Goal: Information Seeking & Learning: Learn about a topic

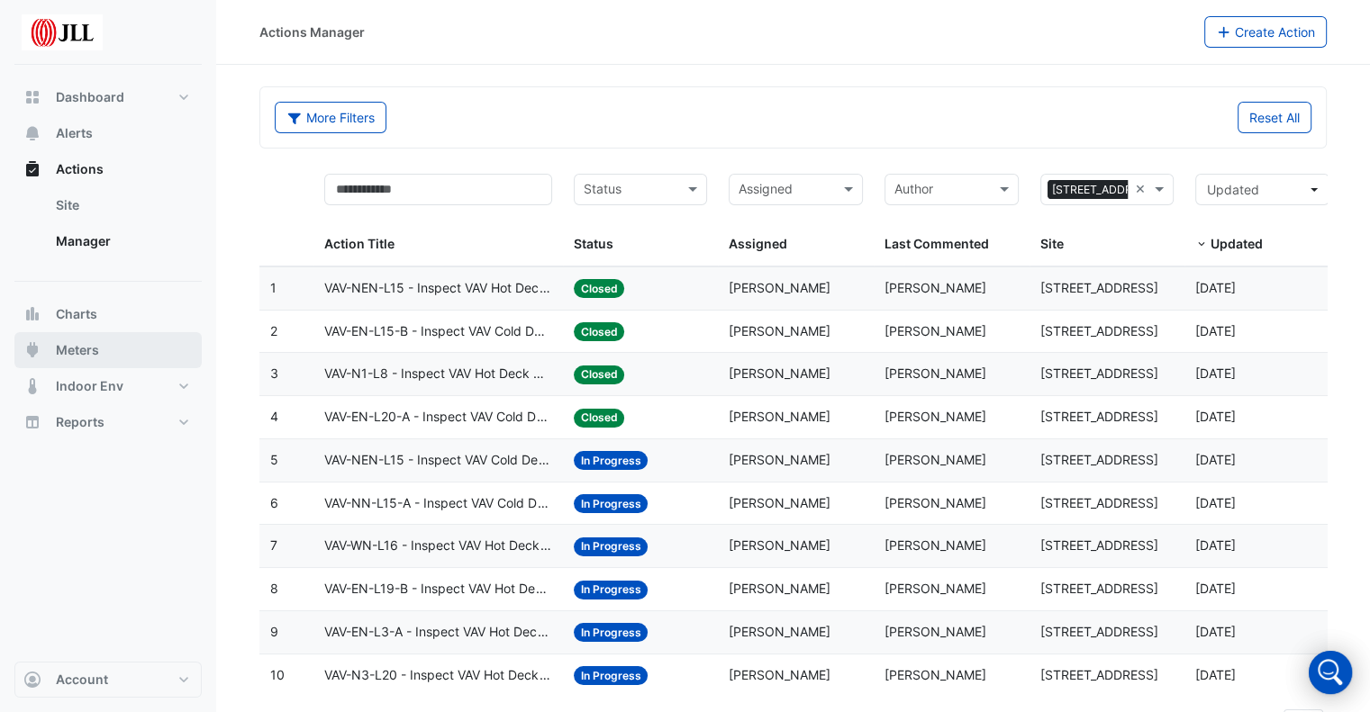
click at [88, 356] on span "Meters" at bounding box center [77, 350] width 43 height 18
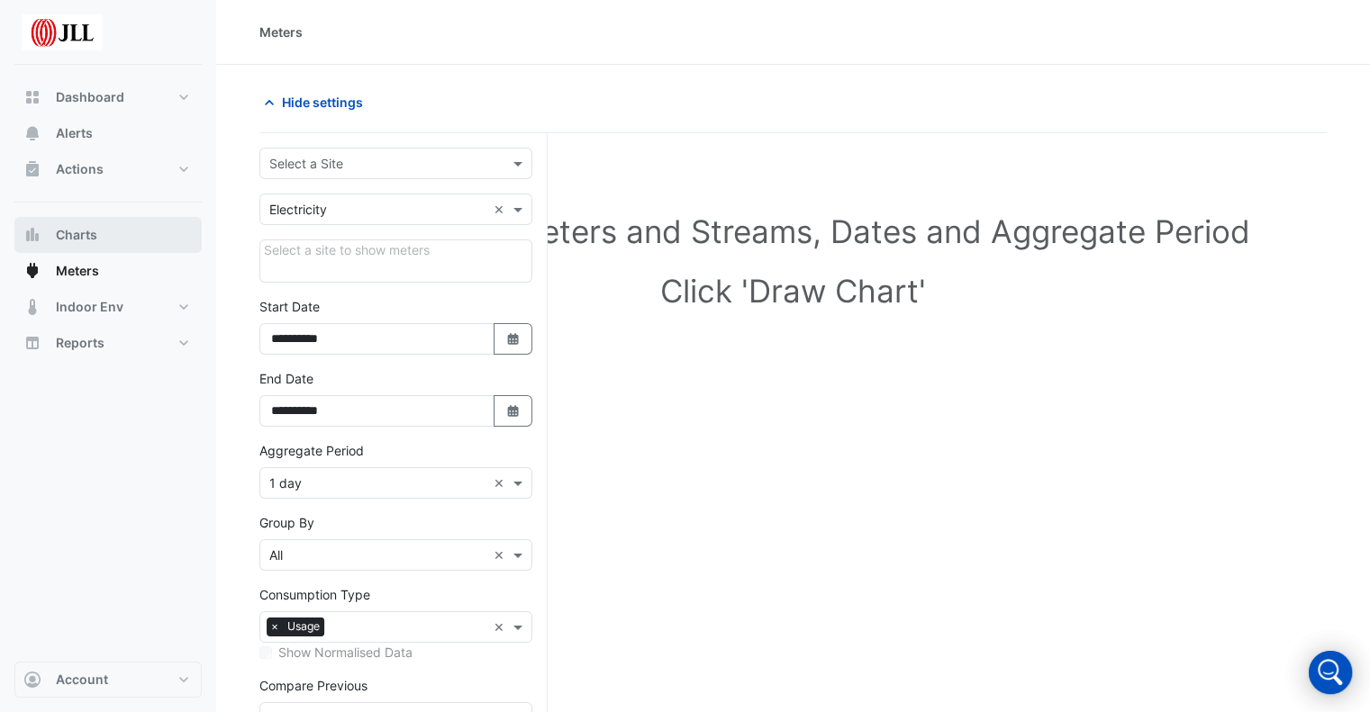
click at [83, 238] on span "Charts" at bounding box center [76, 235] width 41 height 18
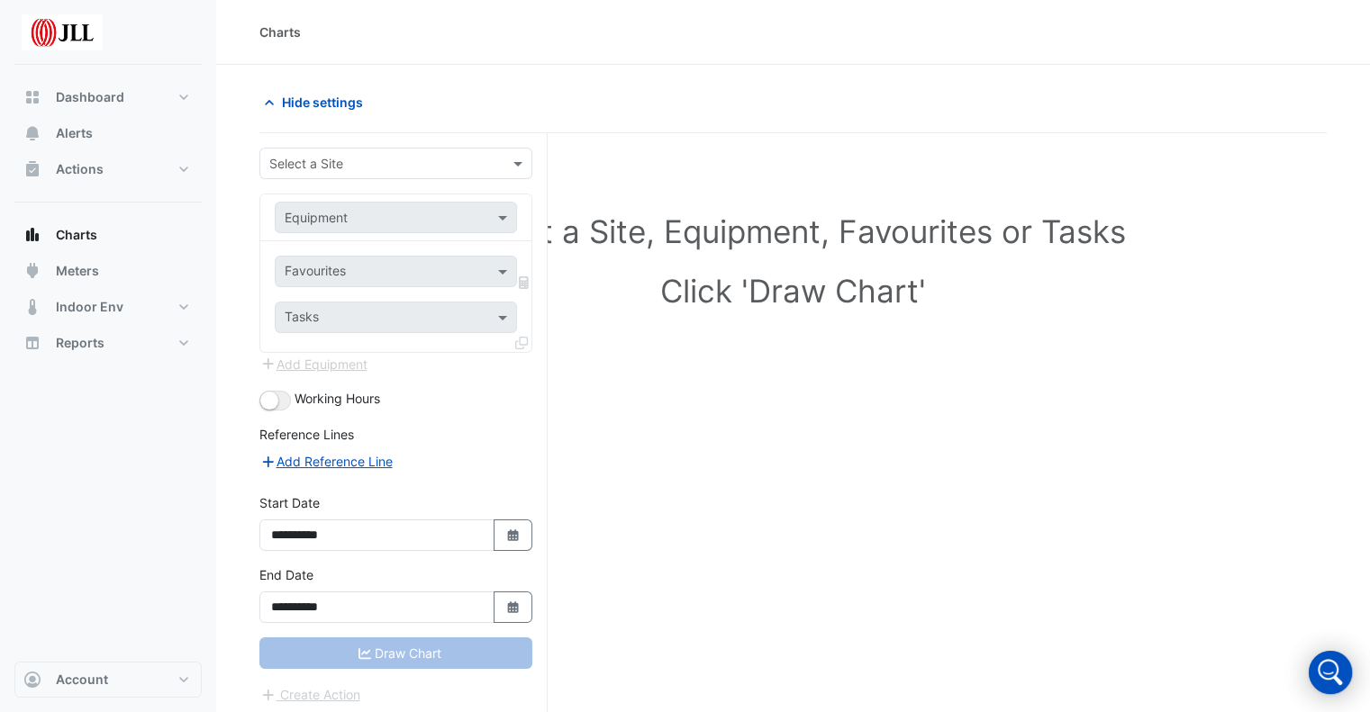
click at [431, 166] on input "text" at bounding box center [377, 164] width 217 height 19
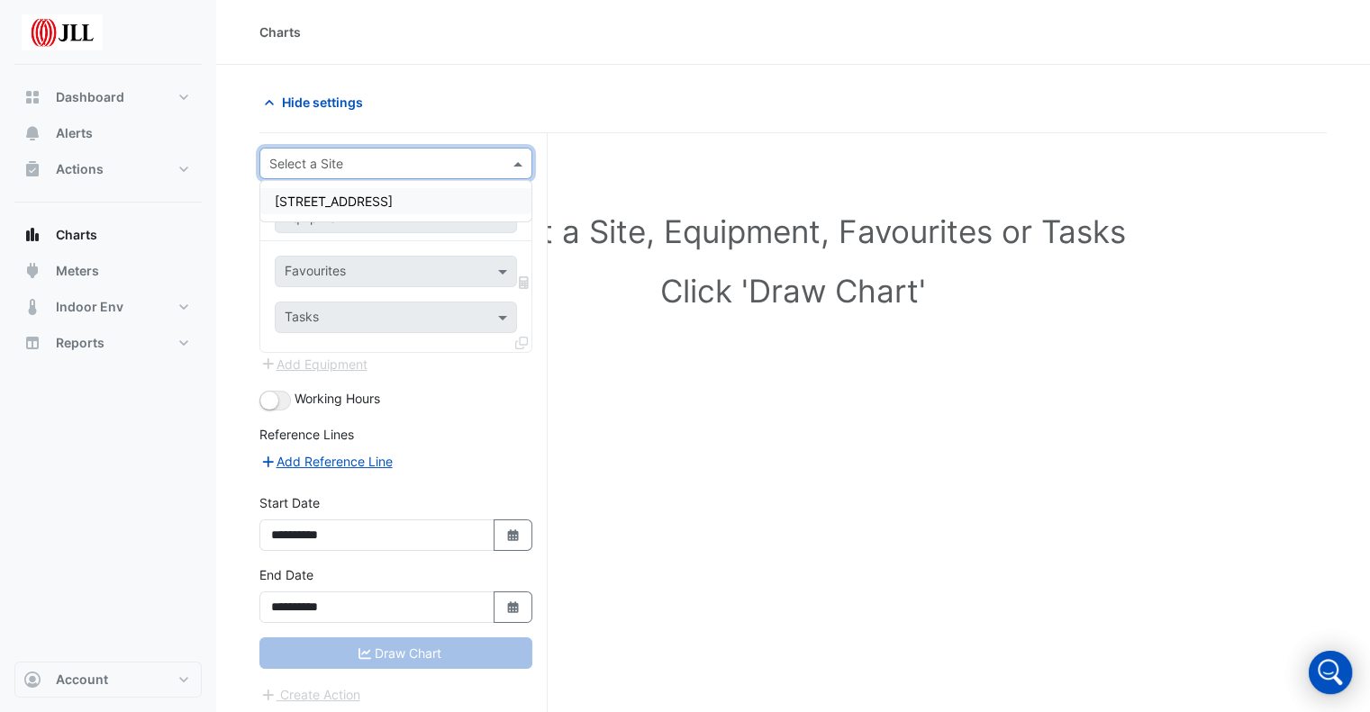
click at [430, 194] on div "[STREET_ADDRESS]" at bounding box center [395, 201] width 271 height 26
click at [502, 216] on span at bounding box center [504, 217] width 23 height 19
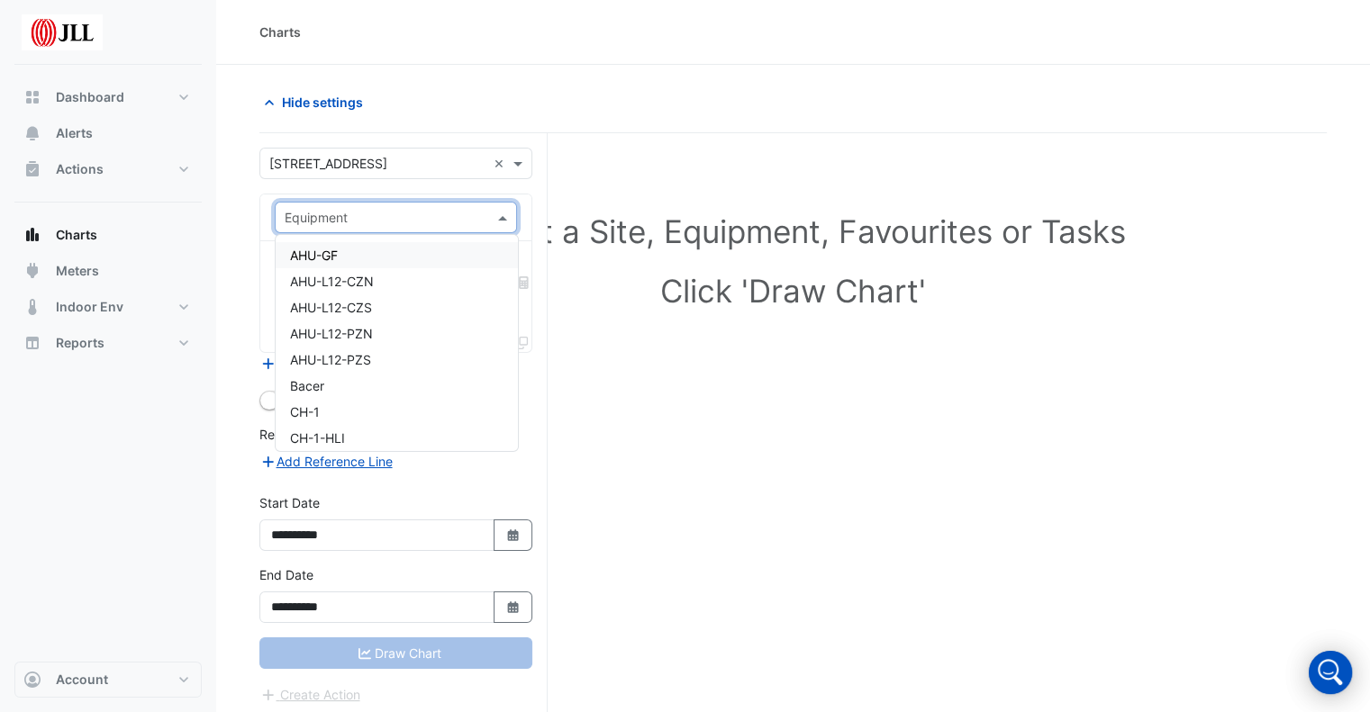
click at [101, 414] on div "Dashboard Portfolio Ratings Performance Alerts Actions Site Manager Charts" at bounding box center [107, 363] width 187 height 597
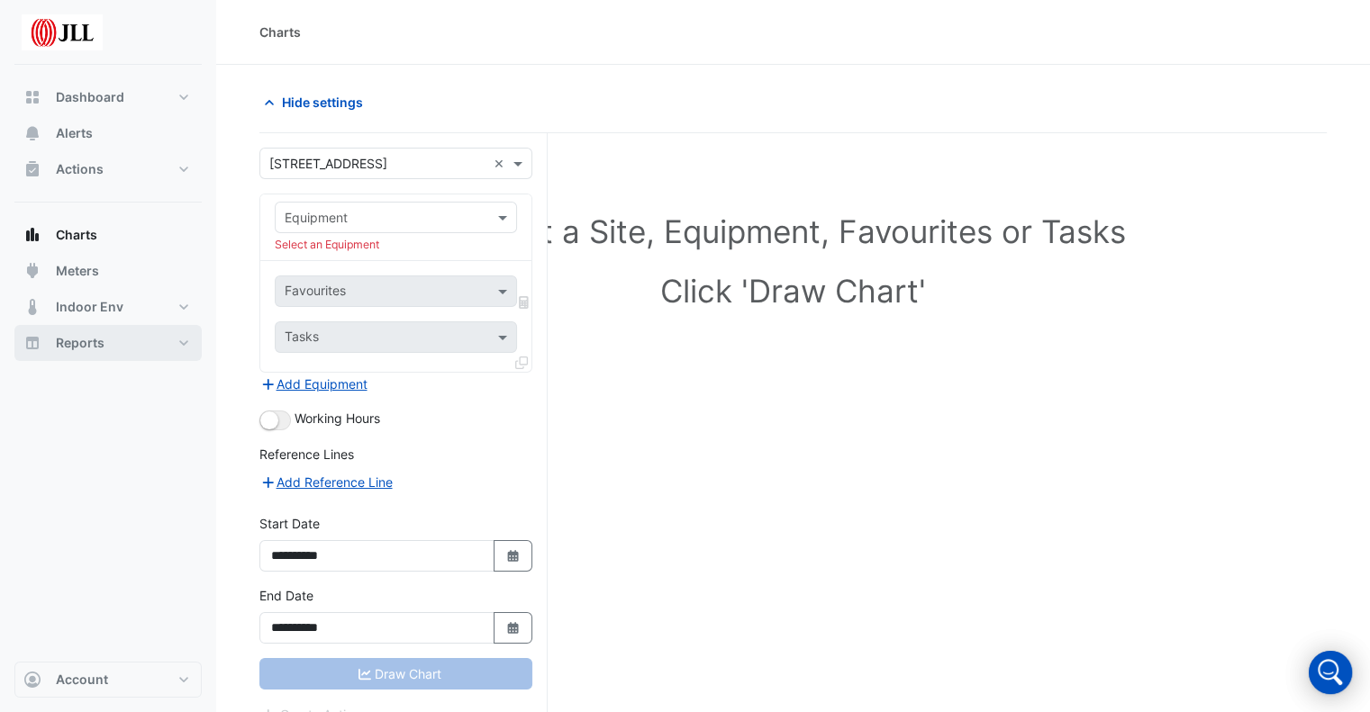
click at [139, 348] on button "Reports" at bounding box center [107, 343] width 187 height 36
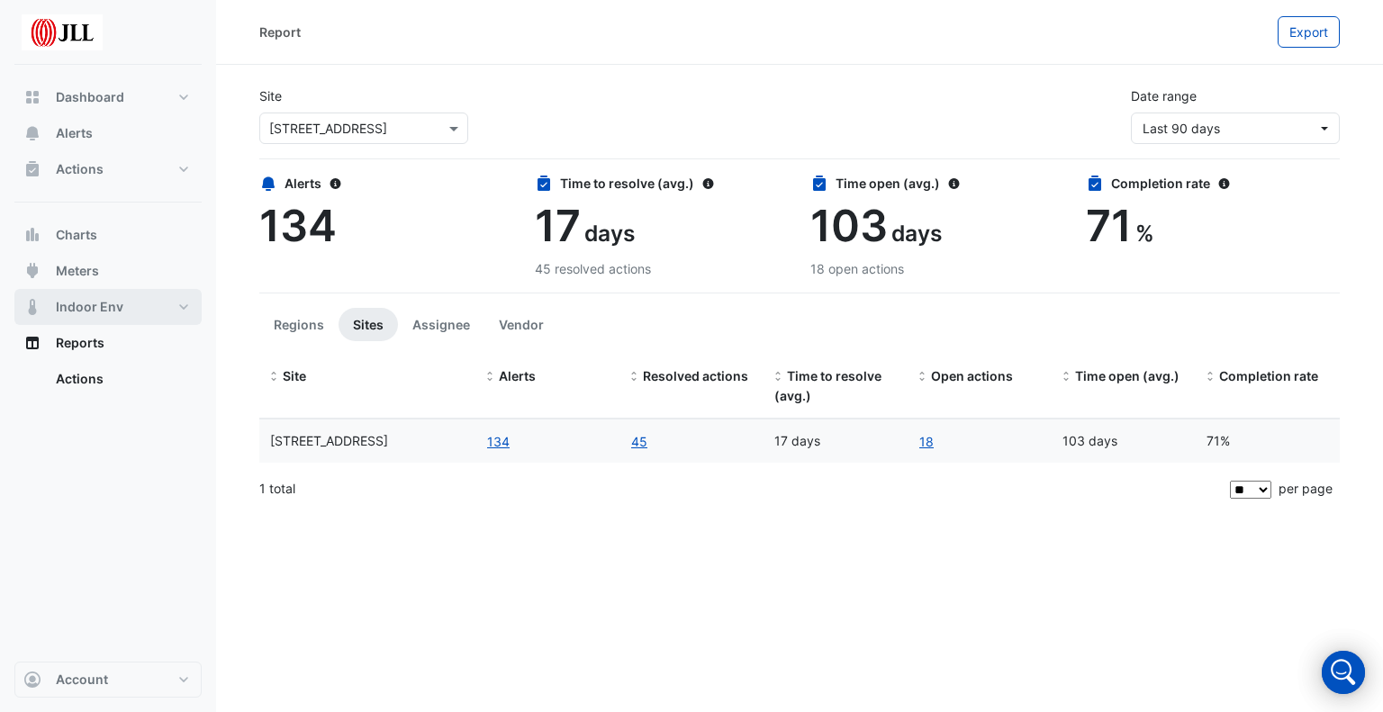
click at [81, 305] on span "Indoor Env" at bounding box center [90, 307] width 68 height 18
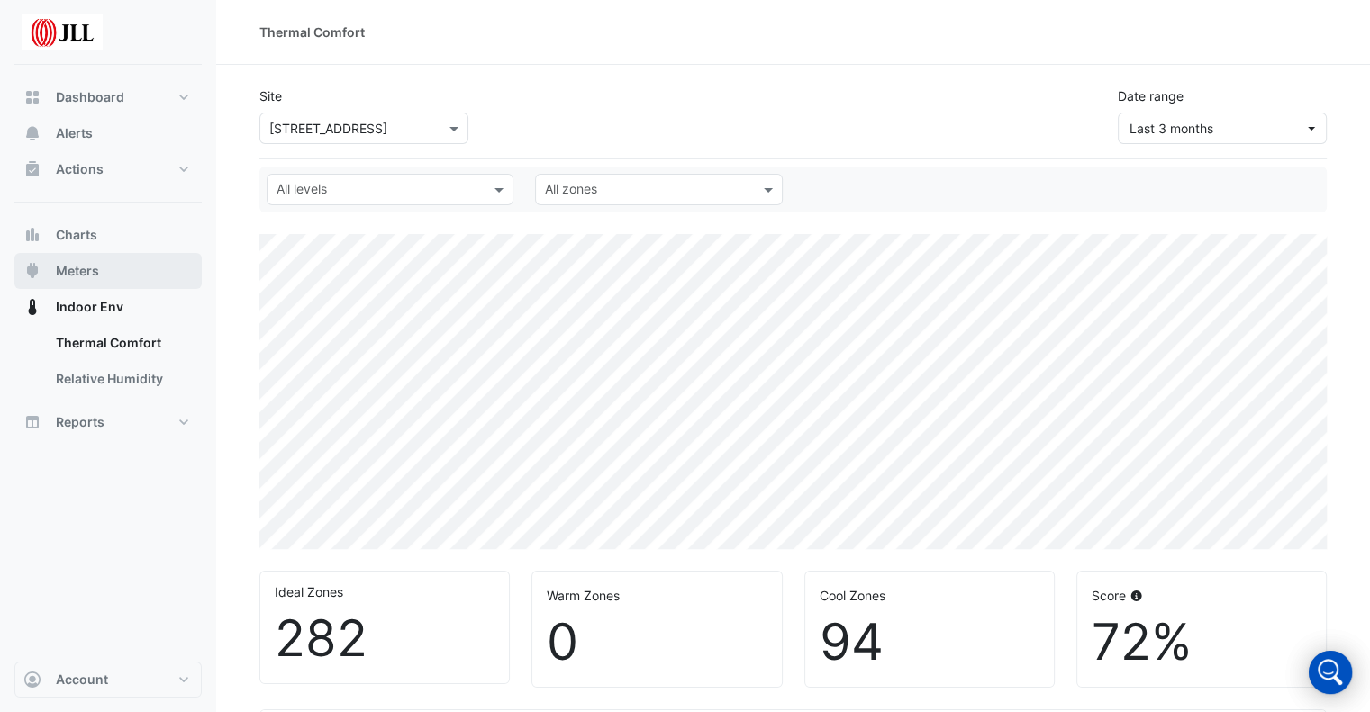
click at [108, 266] on button "Meters" at bounding box center [107, 271] width 187 height 36
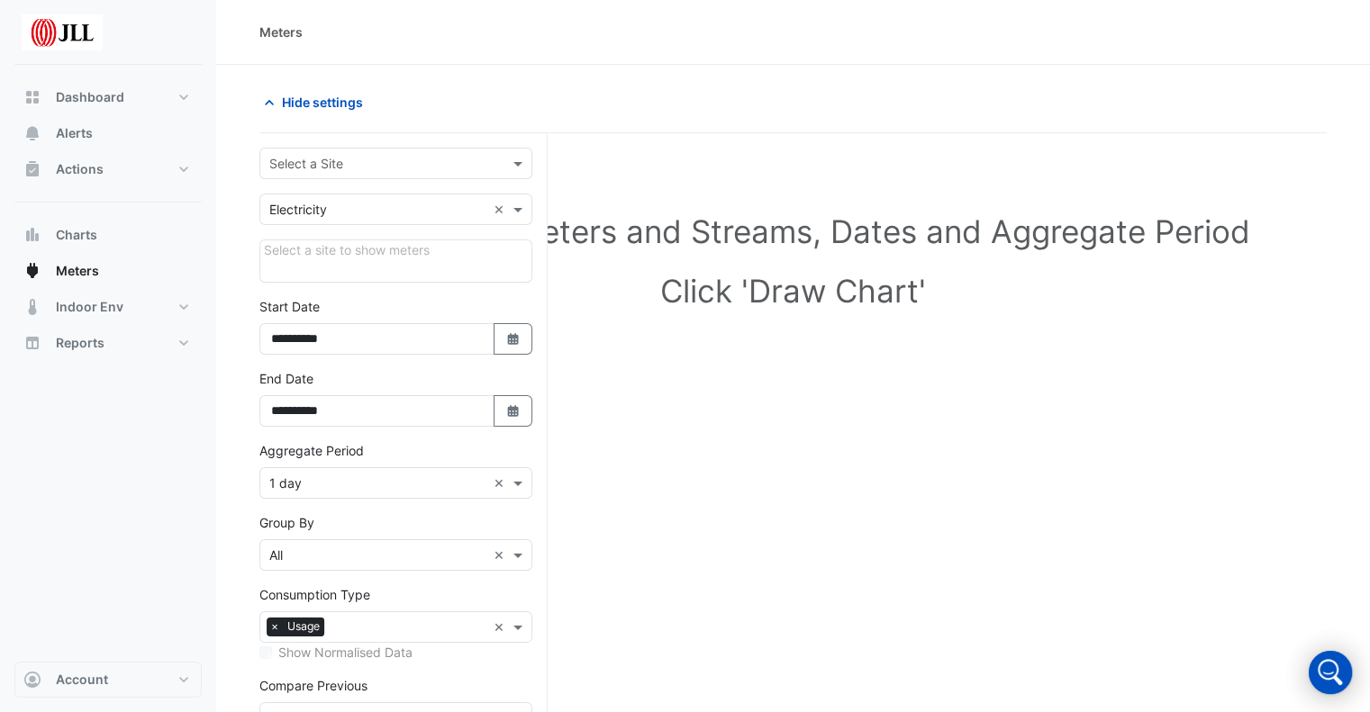
click at [418, 165] on input "text" at bounding box center [377, 164] width 217 height 19
click at [409, 194] on div "[STREET_ADDRESS]" at bounding box center [395, 201] width 271 height 26
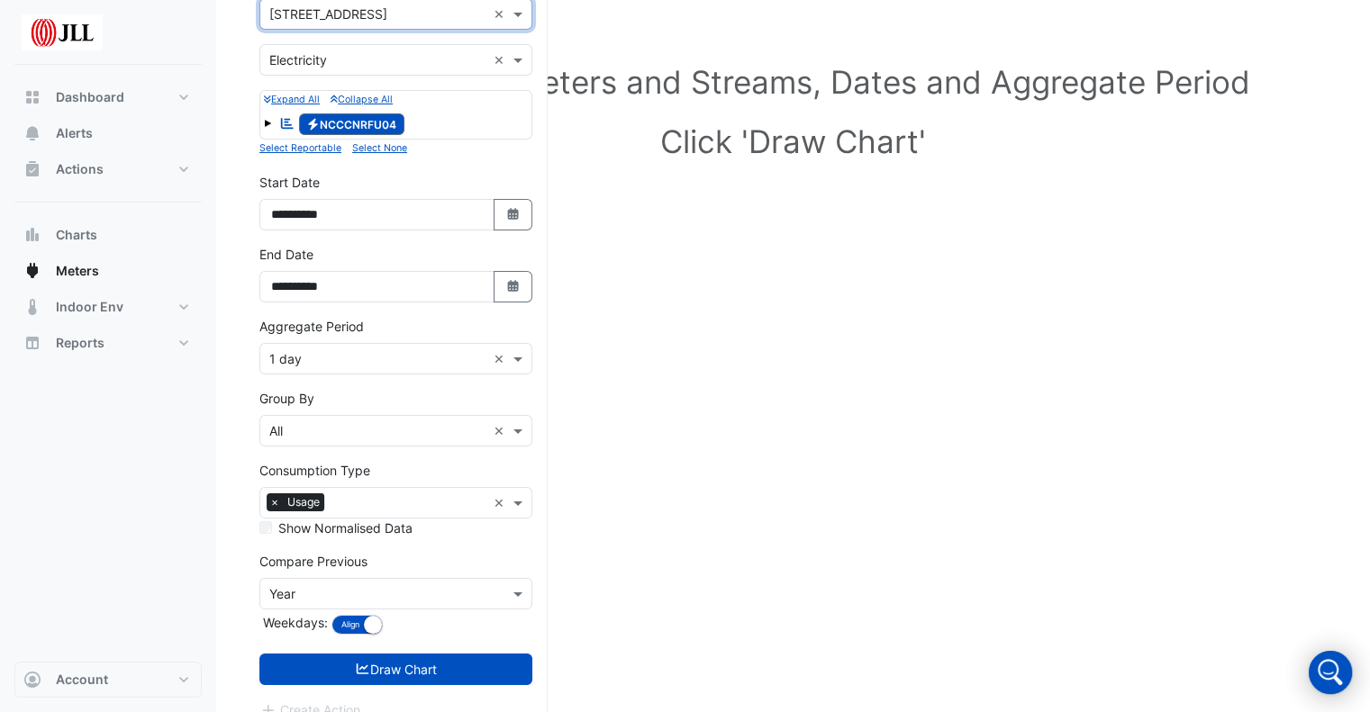
scroll to position [168, 0]
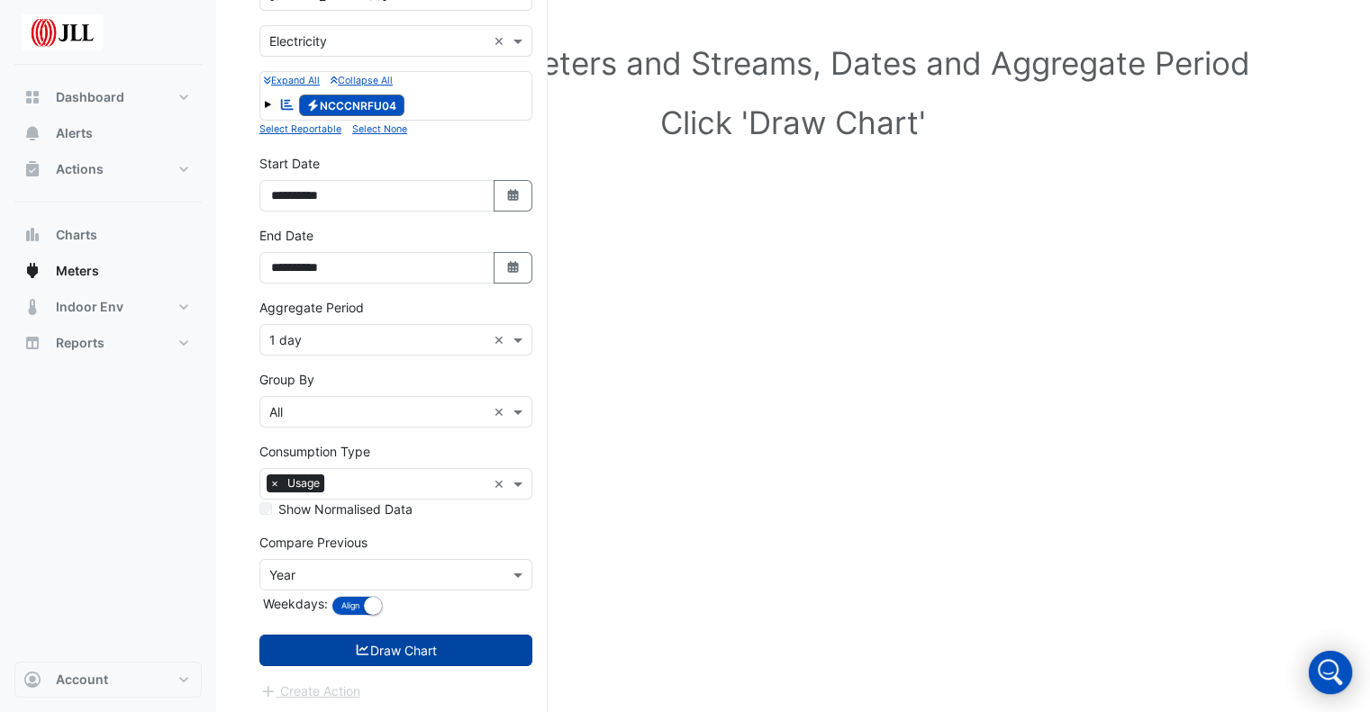
click at [310, 653] on button "Draw Chart" at bounding box center [395, 651] width 273 height 32
